Goal: Information Seeking & Learning: Understand process/instructions

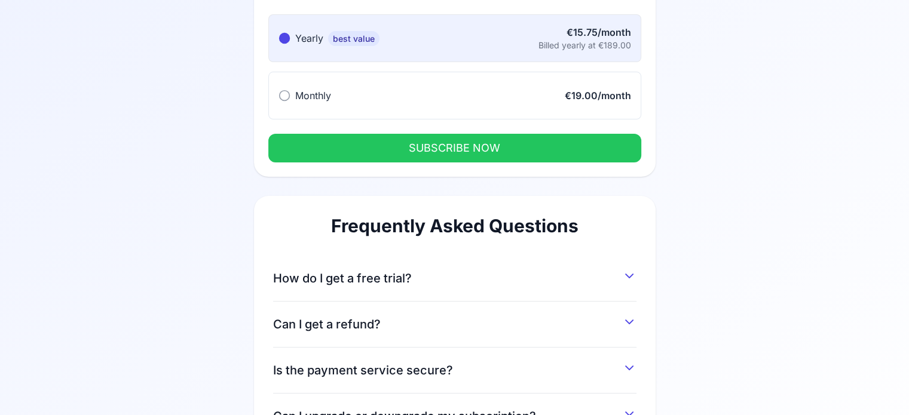
scroll to position [179, 0]
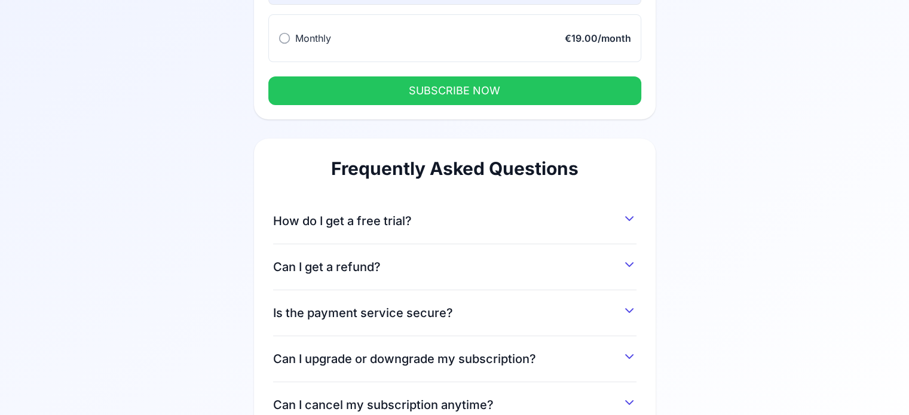
click at [401, 215] on span "How do I get a free trial?" at bounding box center [342, 221] width 139 height 17
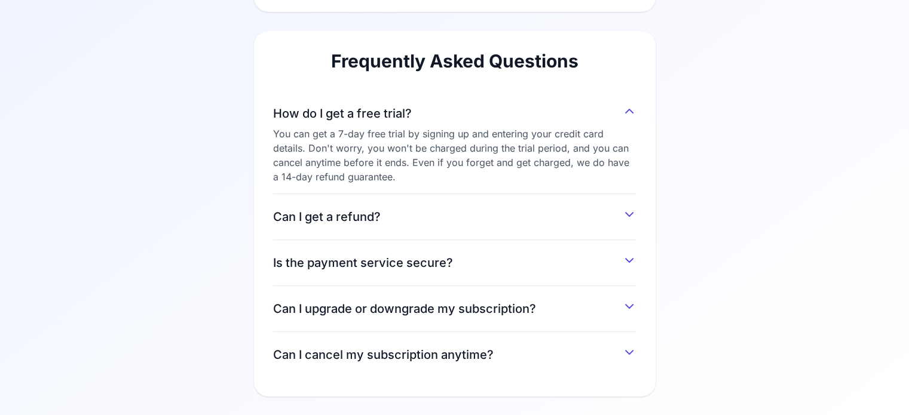
scroll to position [0, 0]
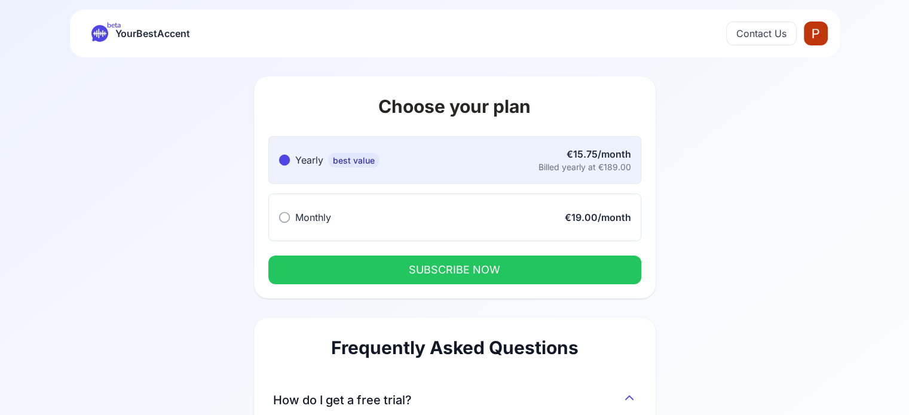
click at [157, 33] on span "YourBestAccent" at bounding box center [152, 33] width 75 height 17
